Goal: Information Seeking & Learning: Learn about a topic

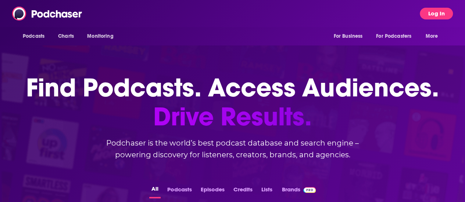
click at [429, 12] on button "Log In" at bounding box center [435, 14] width 33 height 12
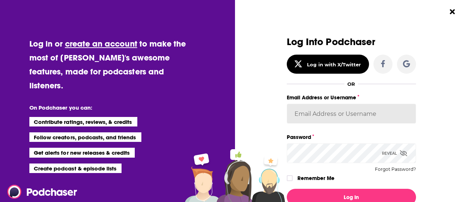
type input "[PERSON_NAME][EMAIL_ADDRESS][PERSON_NAME][DOMAIN_NAME]"
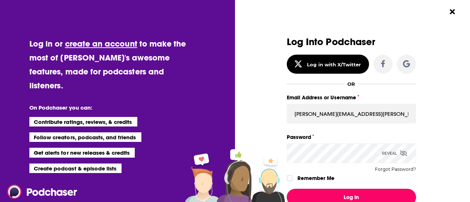
click at [327, 198] on button "Log In" at bounding box center [351, 197] width 129 height 17
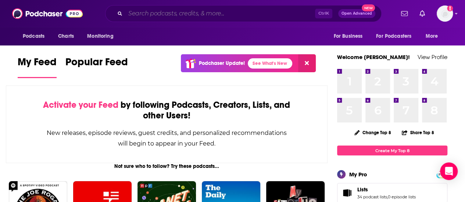
click at [216, 17] on input "Search podcasts, credits, & more..." at bounding box center [219, 14] width 189 height 12
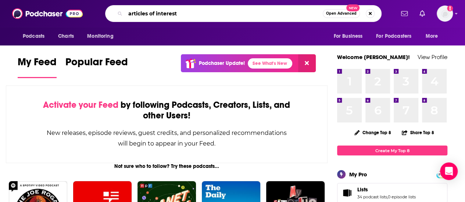
type input "articles of interest"
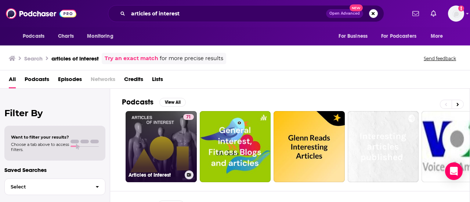
click at [160, 141] on link "71 Articles of Interest" at bounding box center [161, 146] width 71 height 71
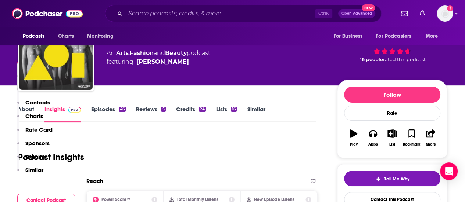
scroll to position [177, 0]
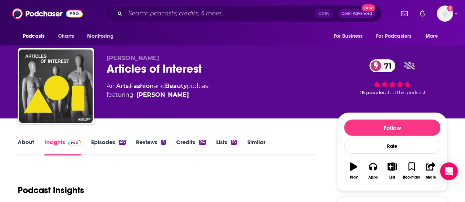
scroll to position [0, 0]
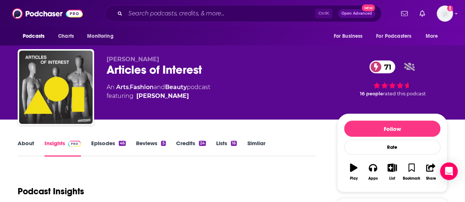
click at [28, 143] on link "About" at bounding box center [26, 148] width 17 height 17
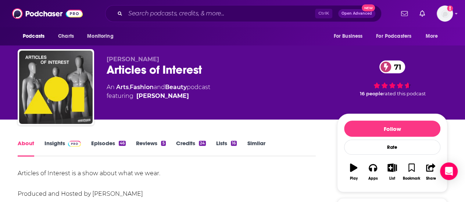
click at [163, 175] on div "Articles of Interest is a show about what we wear. Produced and Hosted by [PERS…" at bounding box center [167, 184] width 298 height 31
click at [49, 147] on link "Insights" at bounding box center [62, 148] width 36 height 17
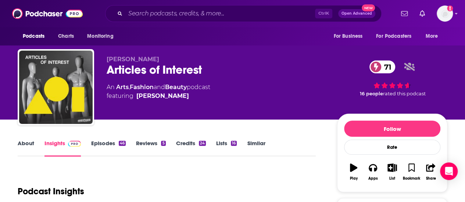
click at [146, 20] on div "Ctrl K Open Advanced New" at bounding box center [243, 13] width 276 height 17
click at [146, 18] on input "Search podcasts, credits, & more..." at bounding box center [219, 14] width 189 height 12
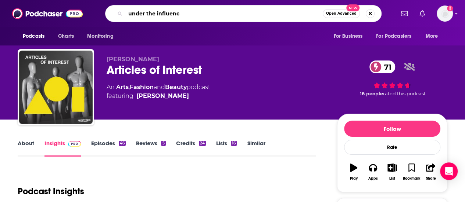
type input "under the influence"
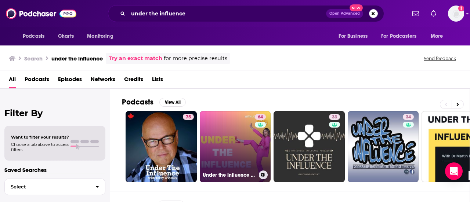
click at [244, 137] on link "64 Under the Influence with [PERSON_NAME]" at bounding box center [235, 146] width 71 height 71
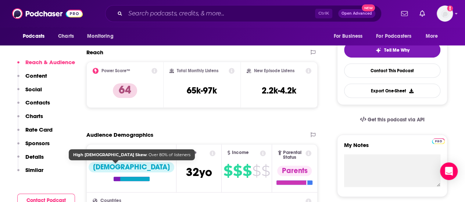
scroll to position [162, 0]
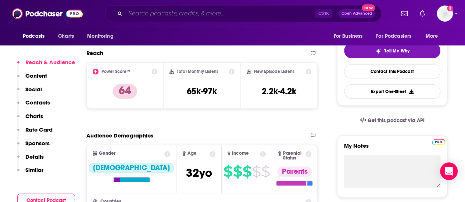
click at [167, 15] on input "Search podcasts, credits, & more..." at bounding box center [219, 14] width 189 height 12
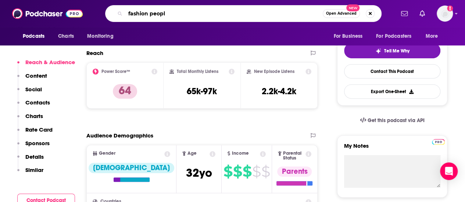
type input "fashion people"
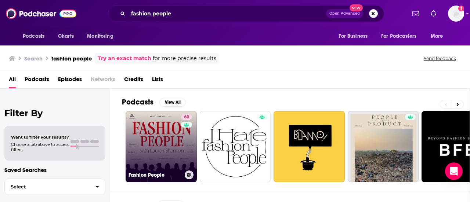
click at [151, 140] on link "60 Fashion People" at bounding box center [161, 146] width 71 height 71
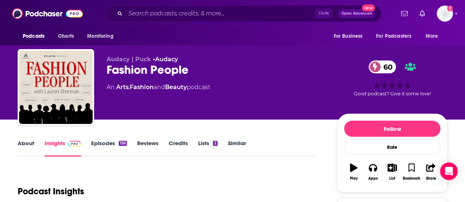
click at [141, 169] on div "Podcast Insights" at bounding box center [164, 187] width 292 height 37
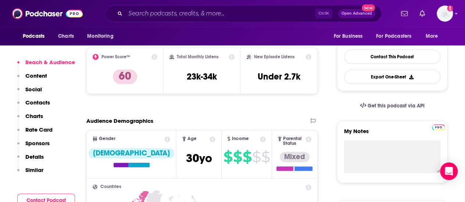
scroll to position [162, 0]
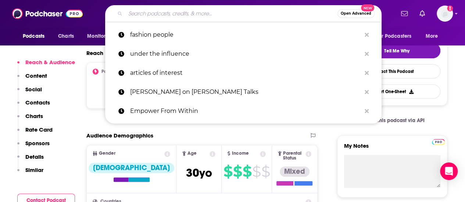
click at [177, 11] on input "Search podcasts, credits, & more..." at bounding box center [231, 14] width 212 height 12
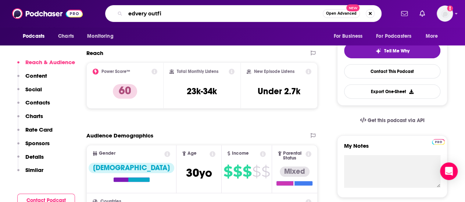
type input "edvery outfit"
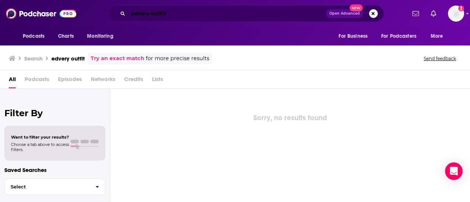
click at [140, 12] on input "edvery outfit" at bounding box center [227, 14] width 198 height 12
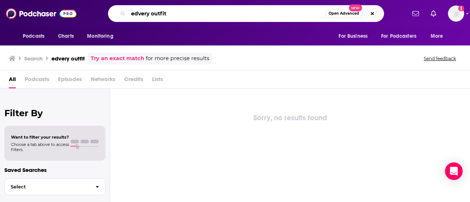
click at [140, 12] on input "edvery outfit" at bounding box center [226, 14] width 197 height 12
type input "every outfit"
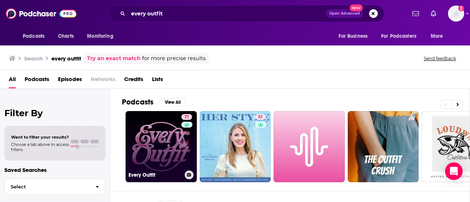
click at [167, 158] on link "71 Every Outfit" at bounding box center [161, 146] width 71 height 71
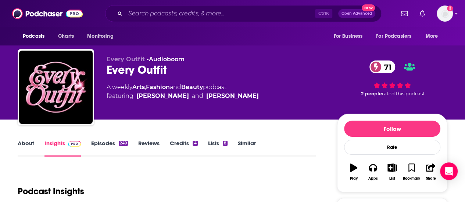
click at [97, 140] on link "Episodes 249" at bounding box center [109, 148] width 37 height 17
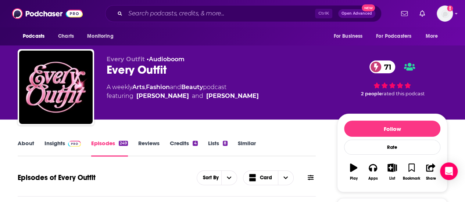
click at [59, 140] on link "Insights" at bounding box center [62, 148] width 36 height 17
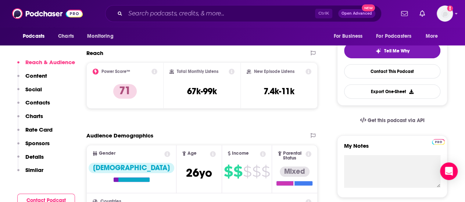
scroll to position [162, 0]
click at [143, 11] on input "Search podcasts, credits, & more..." at bounding box center [219, 14] width 189 height 12
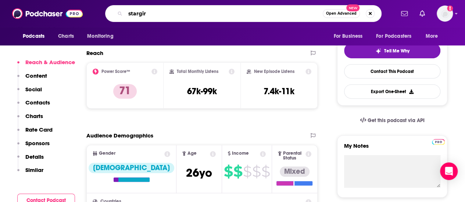
type input "stargirl"
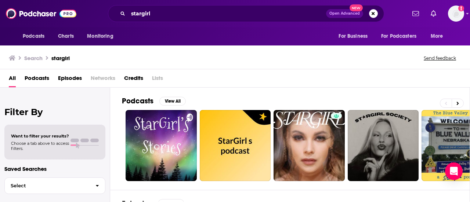
click at [377, 87] on div "All Podcasts Episodes Networks Credits Lists" at bounding box center [236, 79] width 455 height 15
click at [458, 102] on icon at bounding box center [458, 103] width 2 height 3
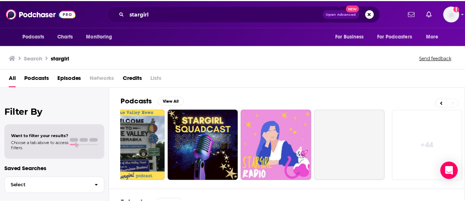
scroll to position [0, 326]
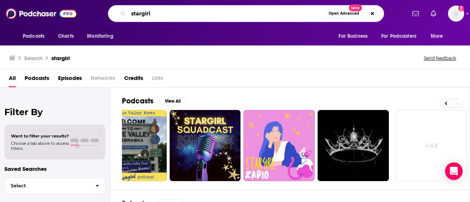
click at [157, 18] on input "stargirl" at bounding box center [226, 14] width 197 height 12
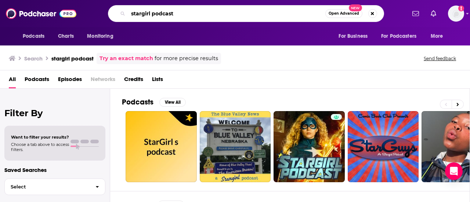
click at [156, 18] on input "stargirl podcast" at bounding box center [226, 14] width 197 height 12
type input "style pov"
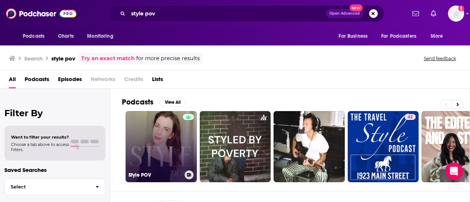
click at [151, 144] on link "Style POV" at bounding box center [161, 146] width 71 height 71
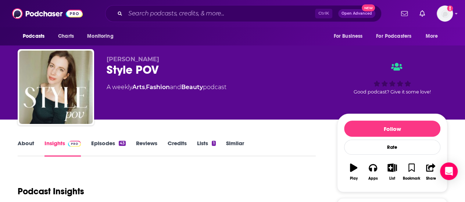
click at [162, 178] on div "Podcast Insights" at bounding box center [164, 187] width 292 height 37
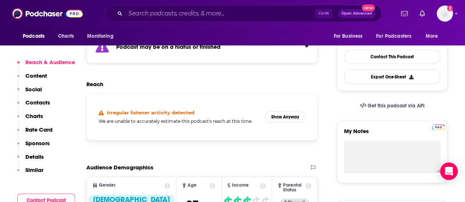
scroll to position [162, 0]
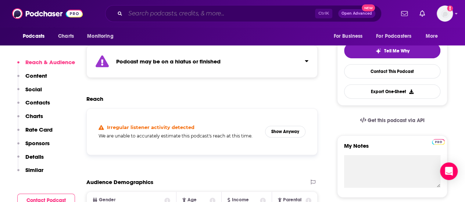
click at [151, 12] on input "Search podcasts, credits, & more..." at bounding box center [219, 14] width 189 height 12
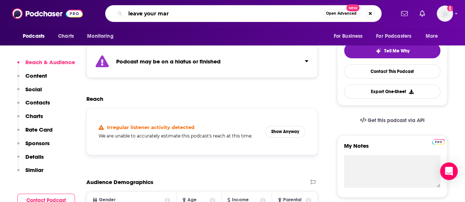
type input "leave your mark"
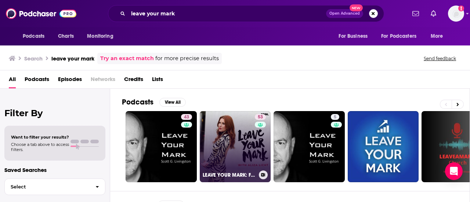
click at [234, 149] on link "53 LEAVE YOUR MARK: Freshly Brewed Career Advice with [PERSON_NAME]" at bounding box center [235, 146] width 71 height 71
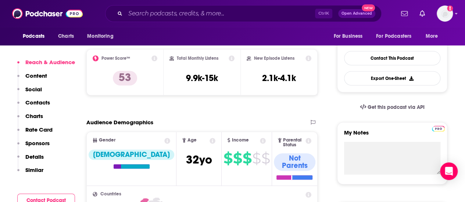
scroll to position [162, 0]
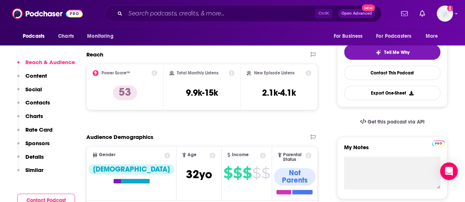
click at [171, 21] on div "Ctrl K Open Advanced New" at bounding box center [243, 13] width 276 height 17
click at [166, 13] on input "Search podcasts, credits, & more..." at bounding box center [219, 14] width 189 height 12
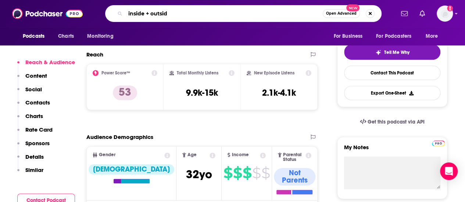
type input "inside + outside"
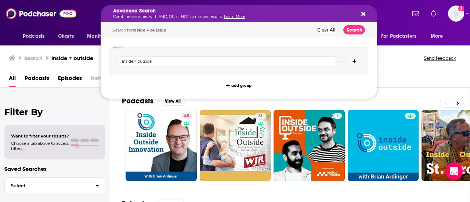
click at [197, 15] on p "Combine searches with AND, OR, or NOT to narrow results. Learn More" at bounding box center [233, 17] width 240 height 4
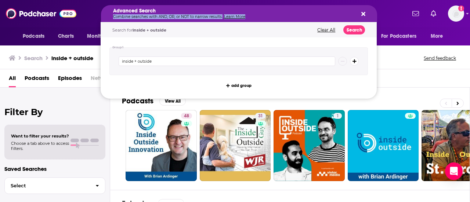
click at [197, 15] on p "Combine searches with AND, OR, or NOT to narrow results. Learn More" at bounding box center [233, 17] width 240 height 4
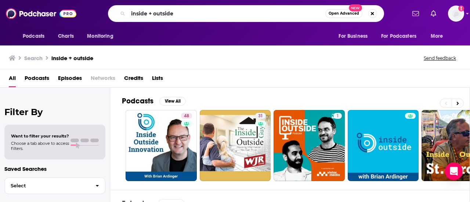
click at [194, 105] on div "Podcasts View All" at bounding box center [296, 104] width 348 height 14
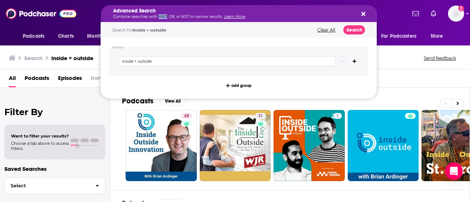
click at [159, 16] on p "Combine searches with AND, OR, or NOT to narrow results. Learn More" at bounding box center [233, 17] width 240 height 4
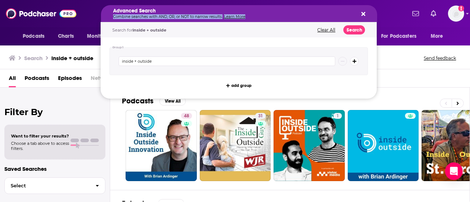
click at [159, 16] on p "Combine searches with AND, OR, or NOT to narrow results. Learn More" at bounding box center [233, 17] width 240 height 4
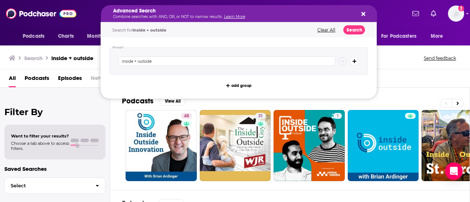
click at [64, 28] on div "Podcasts Charts Monitoring" at bounding box center [70, 36] width 105 height 18
click at [151, 14] on h5 "Advanced Search" at bounding box center [233, 10] width 240 height 5
click at [363, 12] on icon "Search podcasts, credits, & more..." at bounding box center [363, 14] width 4 height 6
click at [201, 65] on input "inside + outside" at bounding box center [227, 62] width 217 height 10
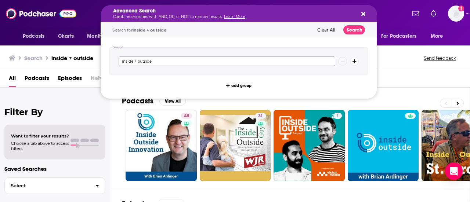
click at [201, 65] on input "inside + outside" at bounding box center [227, 62] width 217 height 10
type input "articles of interest"
click at [353, 31] on button "Search" at bounding box center [354, 29] width 22 height 9
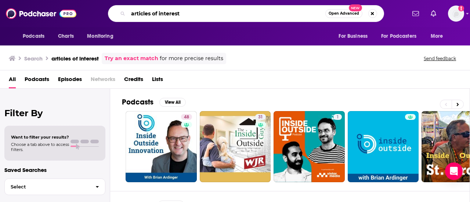
click at [225, 14] on input "articles of interest" at bounding box center [226, 14] width 197 height 12
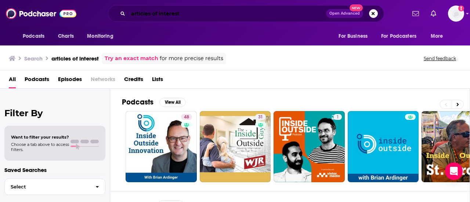
click at [185, 16] on input "articles of interest" at bounding box center [227, 14] width 198 height 12
click at [303, 87] on div "All Podcasts Episodes Networks Credits Lists" at bounding box center [236, 80] width 455 height 15
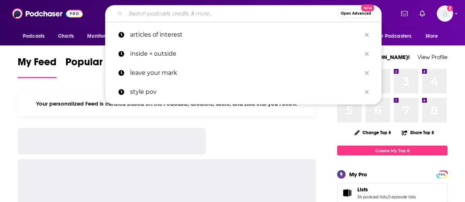
click at [207, 11] on input "Search podcasts, credits, & more..." at bounding box center [231, 14] width 212 height 12
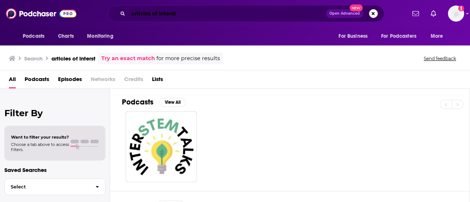
click at [174, 15] on input "articles of interst" at bounding box center [227, 14] width 198 height 12
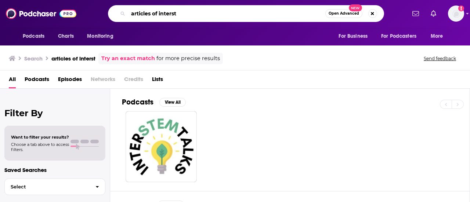
click at [174, 15] on input "articles of interst" at bounding box center [226, 14] width 197 height 12
type input "articles of interest"
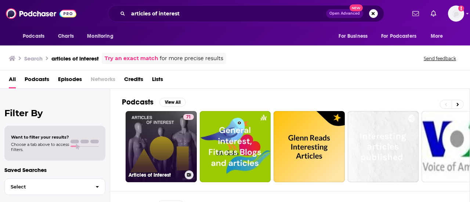
click at [170, 130] on link "71 Articles of Interest" at bounding box center [161, 146] width 71 height 71
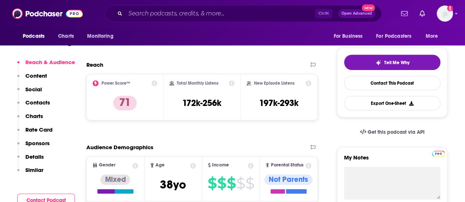
scroll to position [162, 0]
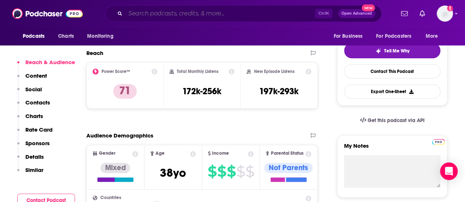
click at [207, 14] on input "Search podcasts, credits, & more..." at bounding box center [219, 14] width 189 height 12
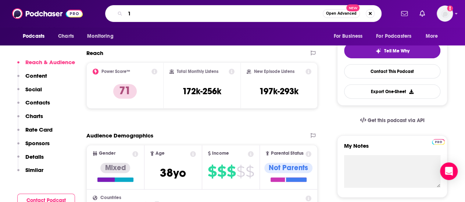
type input "1A"
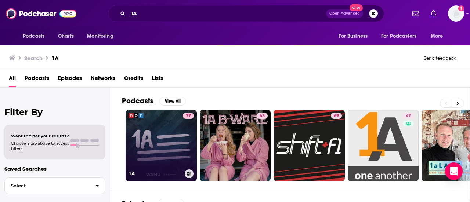
click at [158, 139] on link "77 1A" at bounding box center [161, 145] width 71 height 71
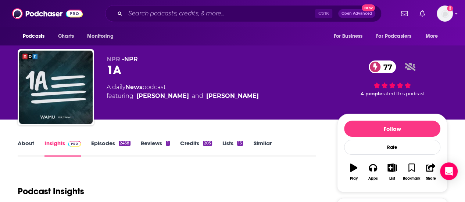
click at [122, 173] on div "Podcast Insights" at bounding box center [167, 187] width 298 height 37
click at [25, 139] on div "About Insights Episodes 2438 Reviews 1 Credits 205 Lists 13 Similar" at bounding box center [167, 148] width 298 height 18
click at [25, 146] on link "About" at bounding box center [26, 148] width 17 height 17
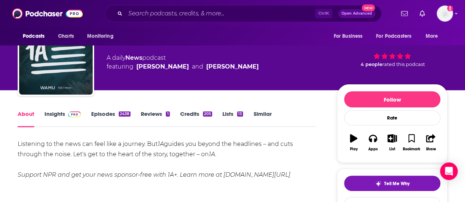
scroll to position [44, 0]
